Goal: Information Seeking & Learning: Compare options

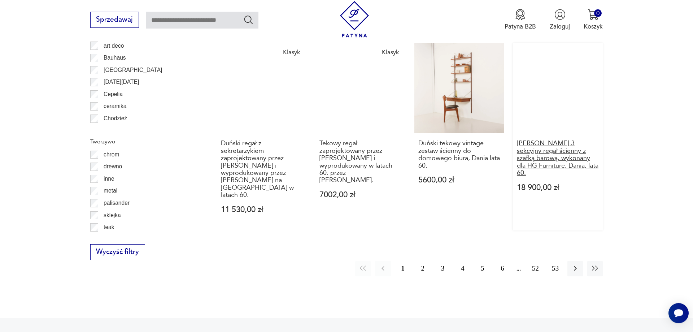
scroll to position [944, 0]
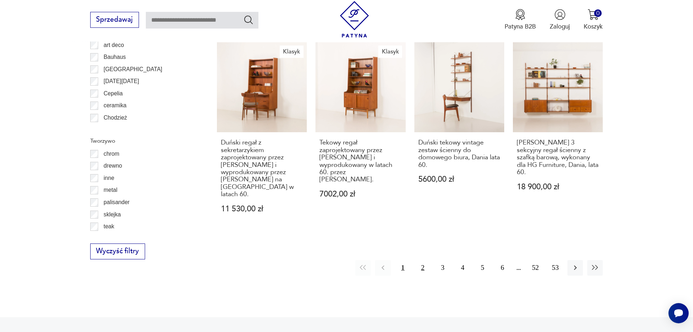
click at [421, 260] on button "2" at bounding box center [423, 268] width 16 height 16
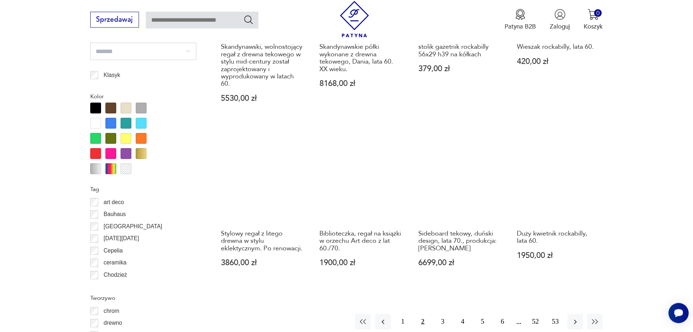
scroll to position [793, 0]
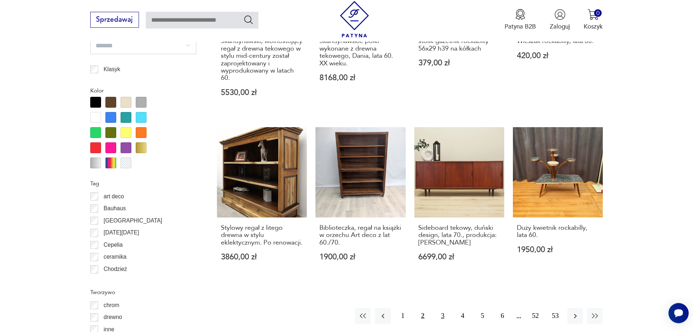
click at [443, 308] on button "3" at bounding box center [443, 316] width 16 height 16
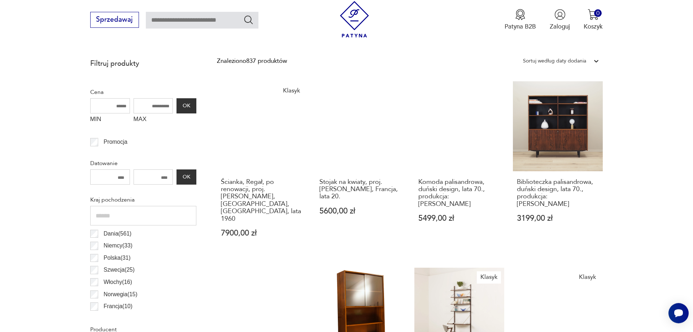
scroll to position [240, 0]
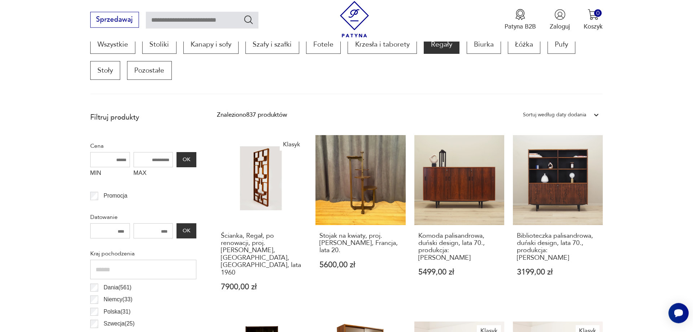
click at [159, 162] on input "MAX" at bounding box center [154, 159] width 40 height 15
drag, startPoint x: 146, startPoint y: 160, endPoint x: 177, endPoint y: 159, distance: 31.1
click at [173, 159] on input "MAX" at bounding box center [154, 159] width 40 height 15
type input "****"
click at [190, 165] on button "OK" at bounding box center [185, 159] width 19 height 15
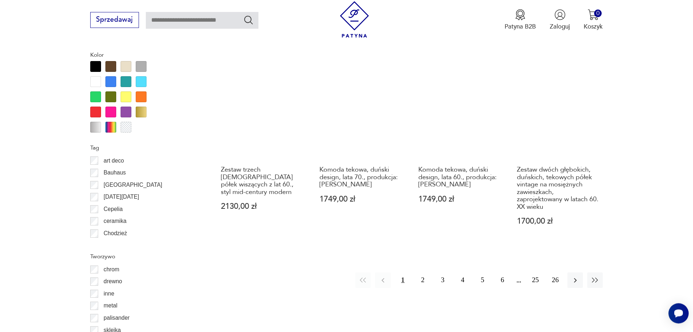
scroll to position [903, 0]
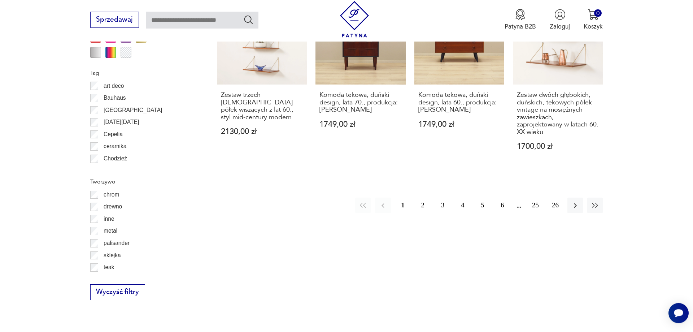
click at [421, 197] on button "2" at bounding box center [423, 205] width 16 height 16
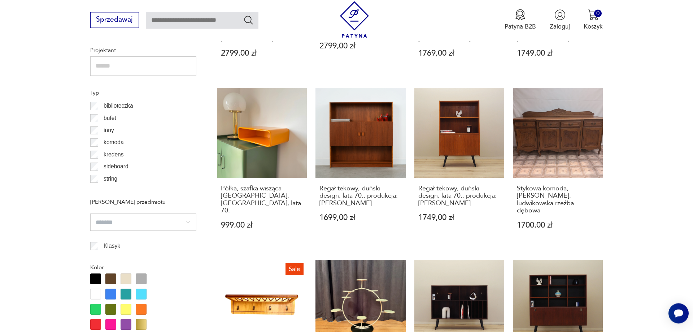
scroll to position [793, 0]
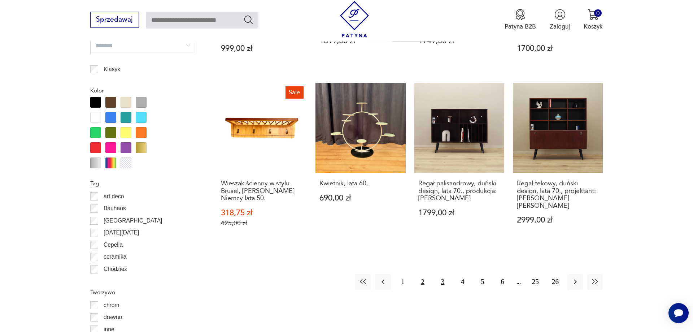
click at [442, 275] on button "3" at bounding box center [443, 282] width 16 height 16
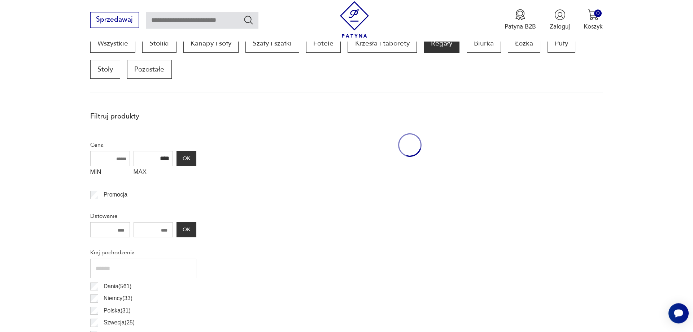
scroll to position [240, 0]
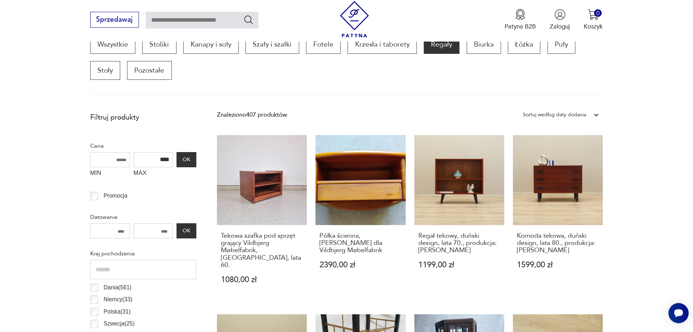
click at [475, 186] on link "Regał tekowy, duński design, lata 70., produkcja: Dania 1199,00 zł" at bounding box center [459, 217] width 90 height 165
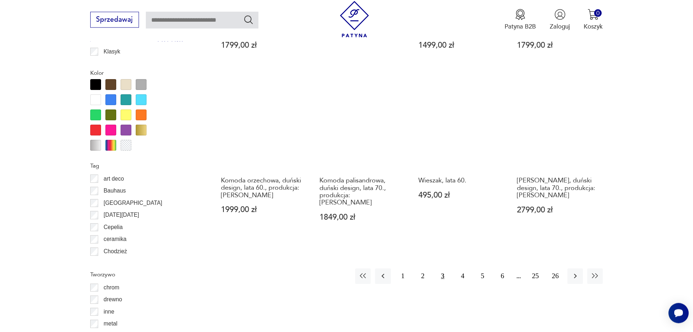
scroll to position [829, 0]
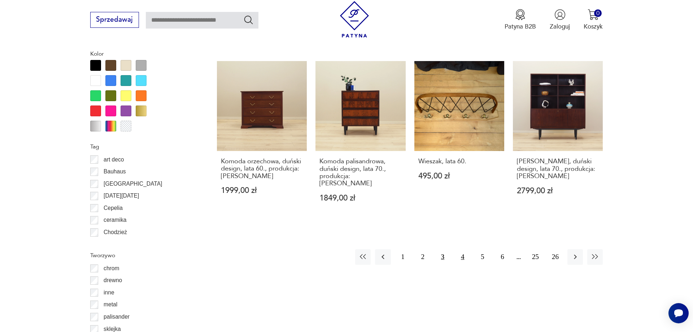
click at [461, 249] on button "4" at bounding box center [463, 257] width 16 height 16
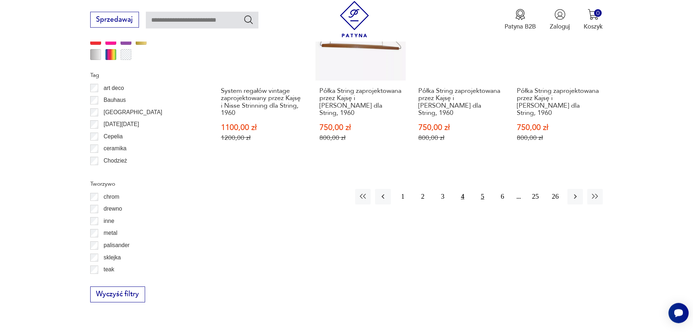
scroll to position [903, 0]
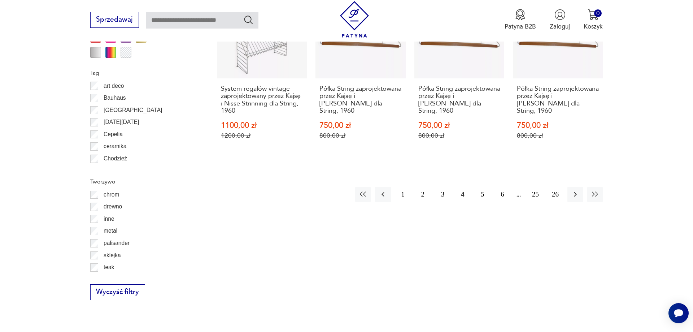
click at [481, 196] on button "5" at bounding box center [483, 195] width 16 height 16
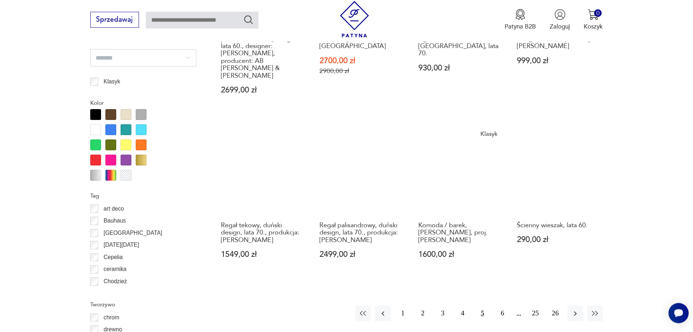
scroll to position [793, 0]
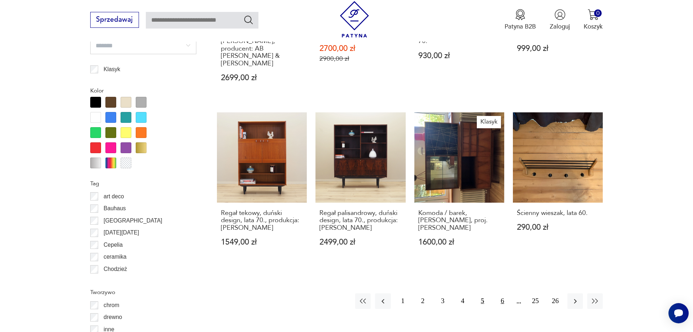
click at [503, 293] on button "6" at bounding box center [502, 301] width 16 height 16
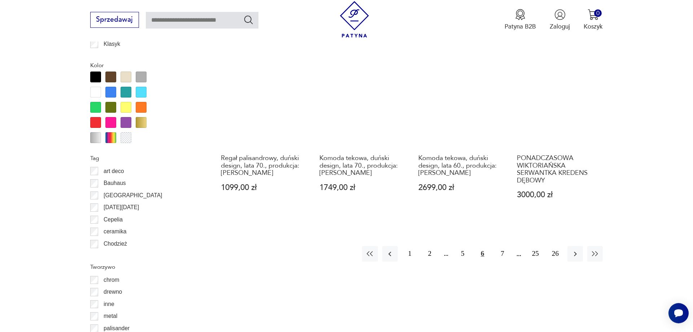
scroll to position [903, 0]
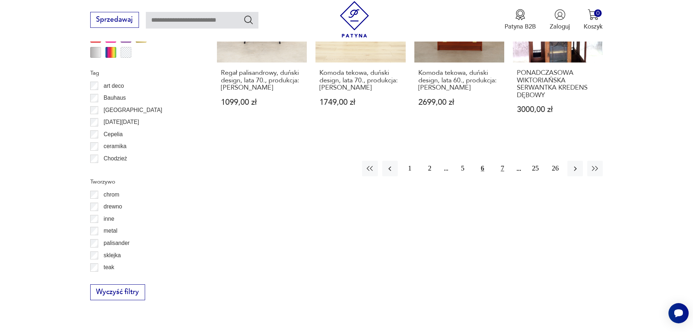
click at [503, 162] on button "7" at bounding box center [502, 169] width 16 height 16
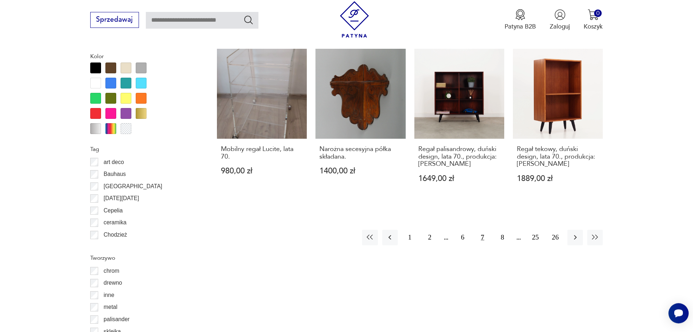
scroll to position [829, 0]
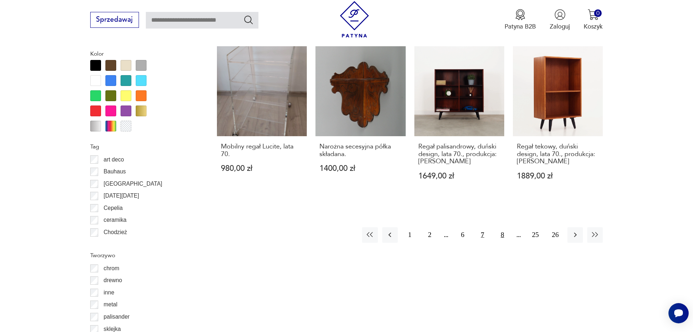
click at [502, 233] on button "8" at bounding box center [502, 235] width 16 height 16
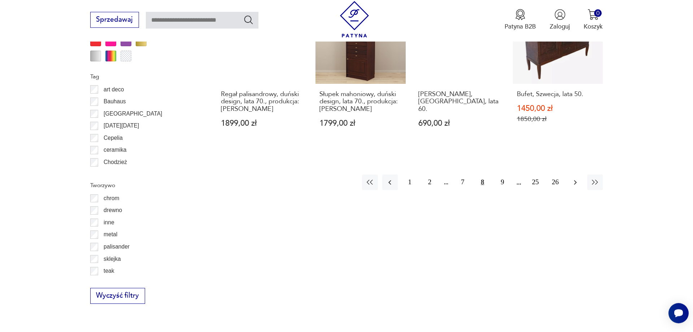
scroll to position [903, 0]
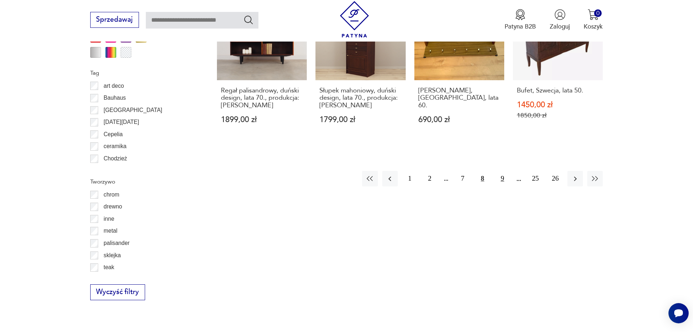
click at [502, 171] on button "9" at bounding box center [502, 179] width 16 height 16
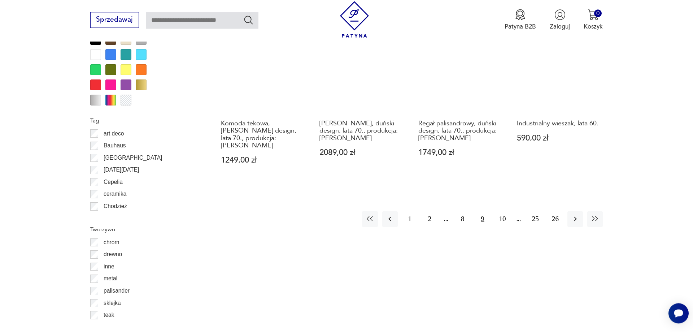
scroll to position [866, 0]
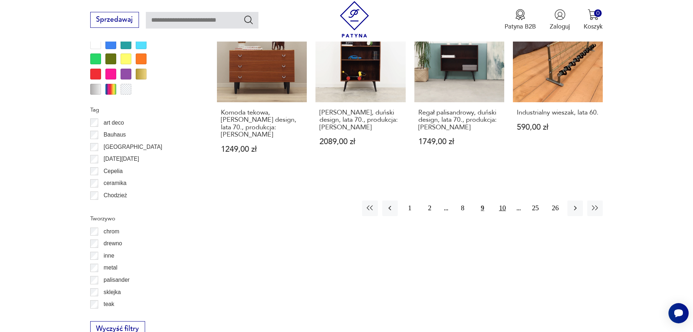
click at [501, 209] on button "10" at bounding box center [502, 208] width 16 height 16
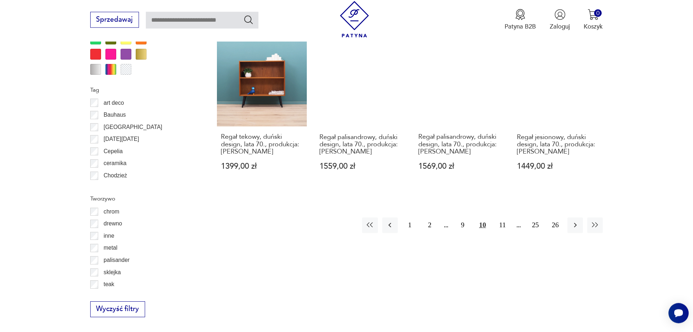
scroll to position [903, 0]
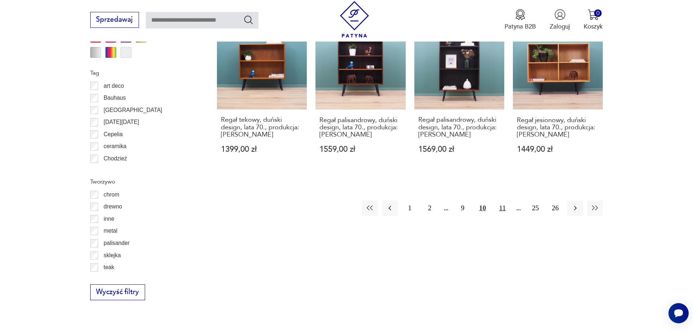
click at [502, 200] on button "11" at bounding box center [502, 208] width 16 height 16
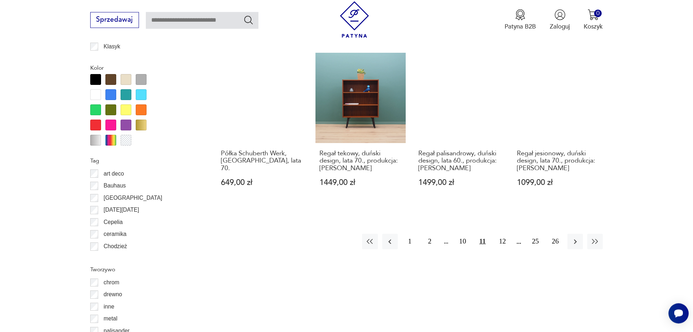
scroll to position [829, 0]
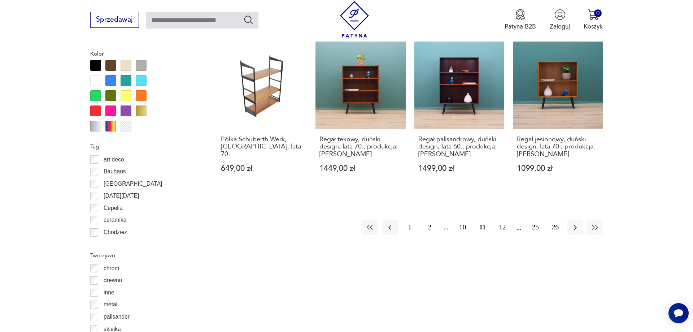
click at [501, 230] on button "12" at bounding box center [502, 227] width 16 height 16
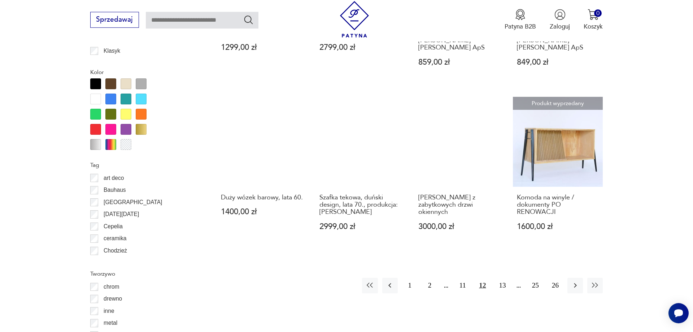
scroll to position [829, 0]
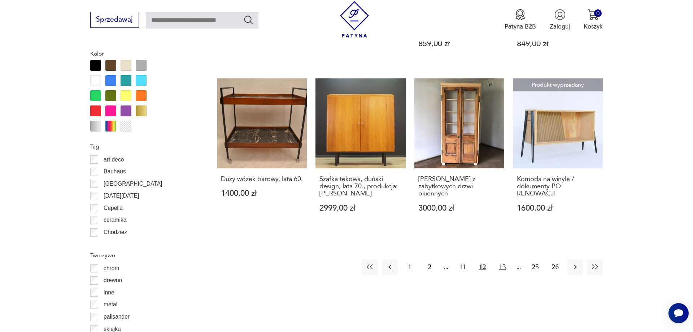
click at [501, 259] on button "13" at bounding box center [502, 267] width 16 height 16
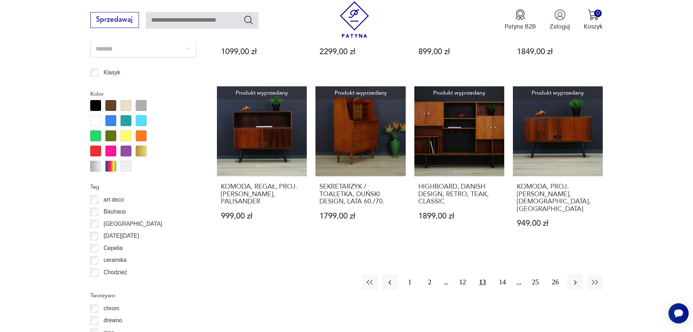
scroll to position [793, 0]
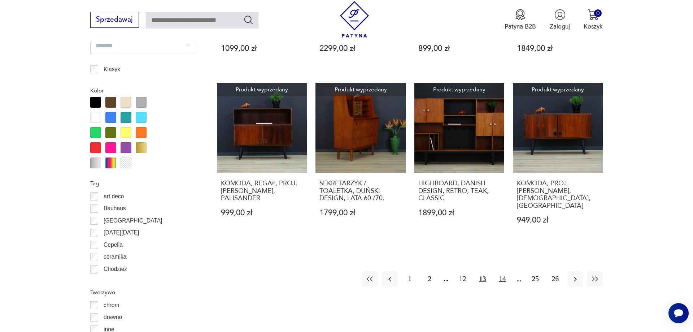
click at [501, 271] on button "14" at bounding box center [502, 279] width 16 height 16
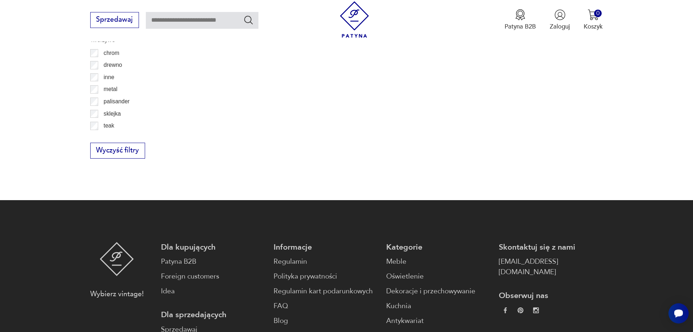
scroll to position [1050, 0]
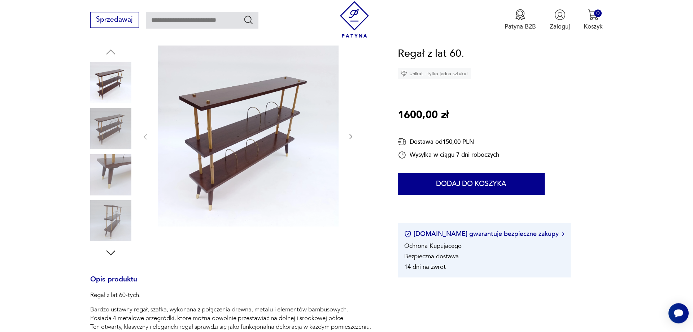
scroll to position [37, 0]
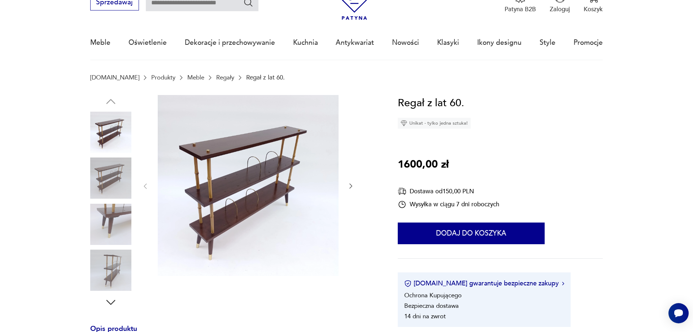
click at [348, 188] on icon "button" at bounding box center [350, 185] width 7 height 7
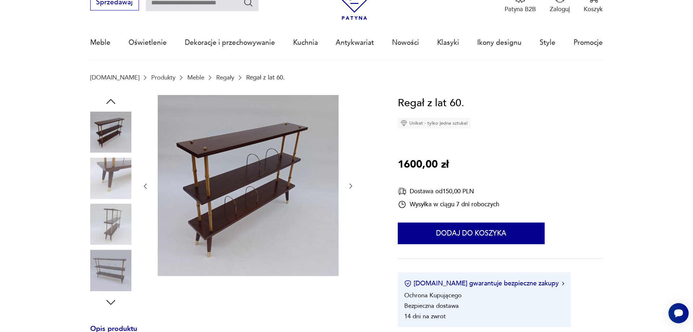
click at [346, 189] on div at bounding box center [247, 186] width 213 height 183
click at [351, 186] on icon "button" at bounding box center [350, 185] width 7 height 7
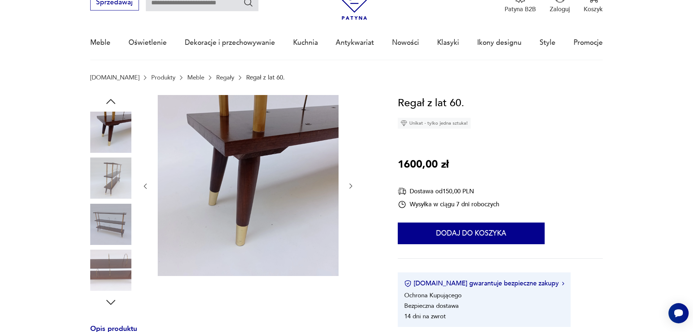
click at [351, 186] on icon "button" at bounding box center [350, 185] width 7 height 7
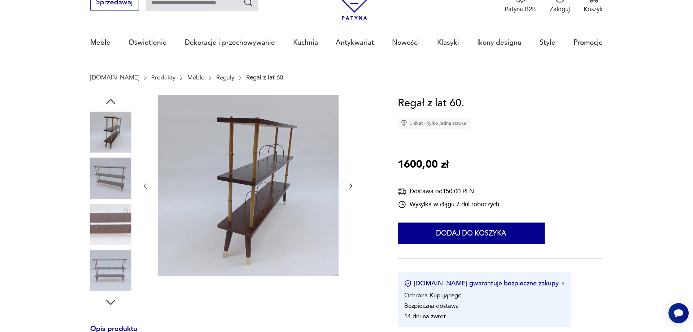
click at [351, 186] on icon "button" at bounding box center [350, 185] width 7 height 7
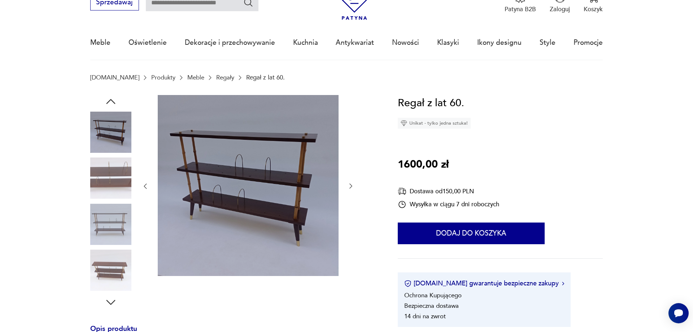
click at [351, 186] on icon "button" at bounding box center [350, 185] width 7 height 7
